Goal: Check status

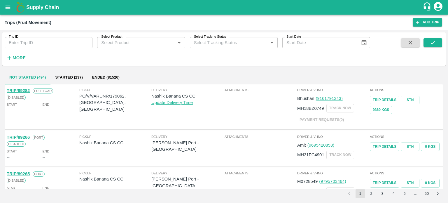
click at [22, 53] on div "More" at bounding box center [13, 55] width 27 height 15
click at [21, 57] on strong "More" at bounding box center [19, 57] width 13 height 5
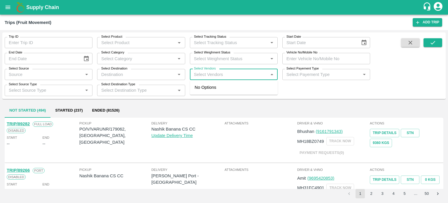
click at [224, 78] on input "Select Vendors" at bounding box center [229, 75] width 75 height 8
type input "AKEEL"
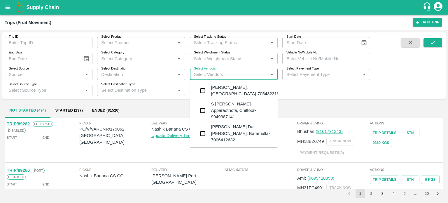
click at [221, 130] on div "[PERSON_NAME] Dar-[PERSON_NAME], Baramulla-7006412632" at bounding box center [242, 134] width 62 height 20
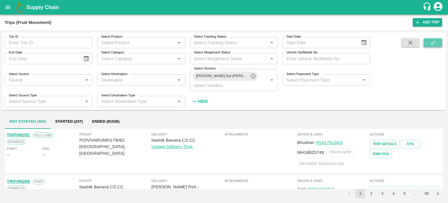
click at [438, 41] on button "submit" at bounding box center [433, 42] width 19 height 9
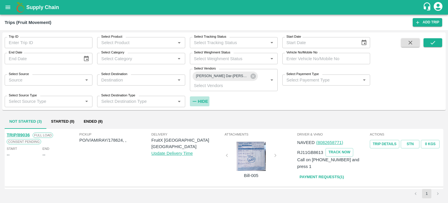
click at [207, 103] on strong "Hide" at bounding box center [203, 101] width 10 height 5
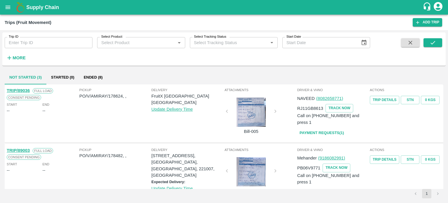
click at [115, 125] on div "Pickup PO/V/AMIRAY/178624, ," at bounding box center [115, 112] width 72 height 50
